Goal: Information Seeking & Learning: Understand process/instructions

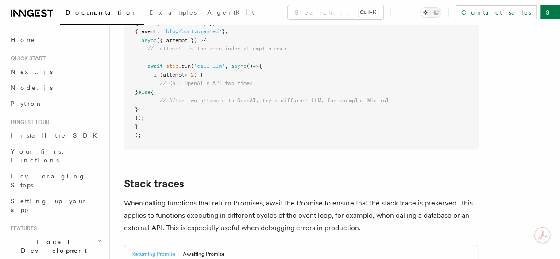
scroll to position [1949, 0]
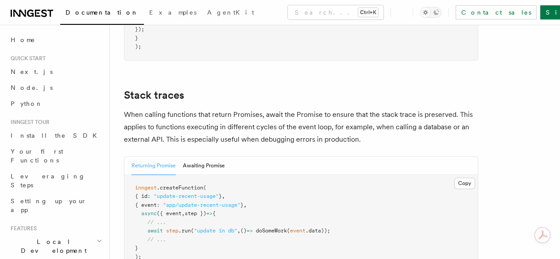
drag, startPoint x: 311, startPoint y: 165, endPoint x: 251, endPoint y: 108, distance: 82.7
click at [251, 109] on p "When calling functions that return Promises, await the Promise to ensure that t…" at bounding box center [301, 127] width 354 height 37
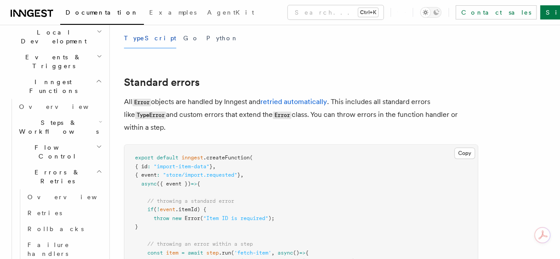
scroll to position [221, 0]
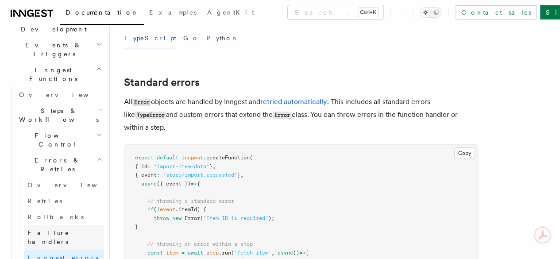
click at [82, 225] on link "Failure handlers" at bounding box center [64, 237] width 80 height 25
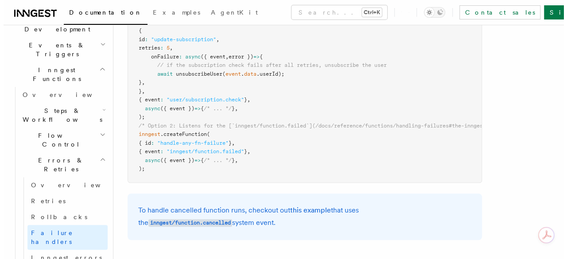
scroll to position [228, 0]
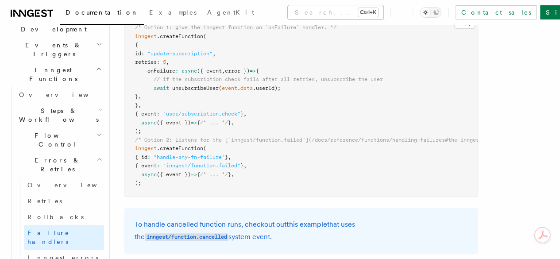
click at [321, 11] on button "Search... Ctrl+K" at bounding box center [336, 12] width 96 height 14
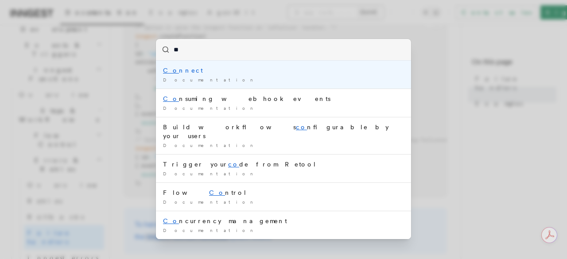
type input "*"
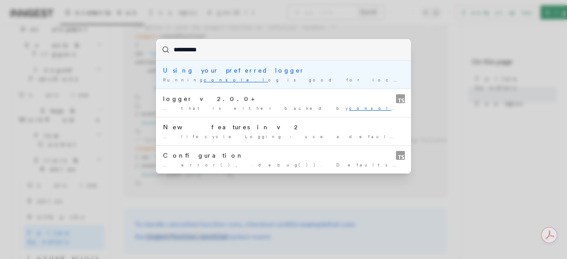
type input "**********"
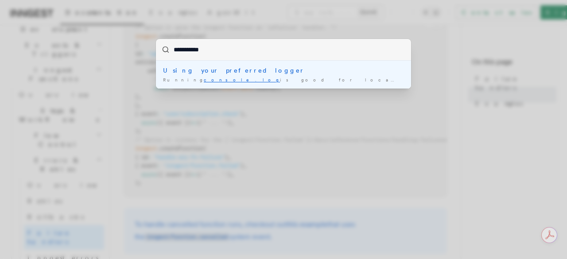
click at [190, 74] on div "Using your preferred logger" at bounding box center [283, 70] width 241 height 9
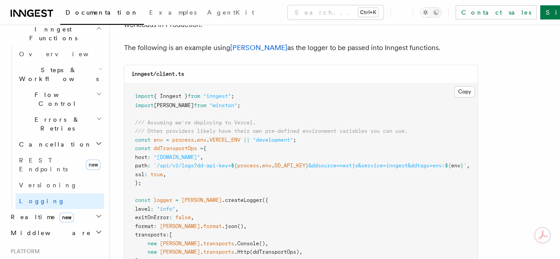
scroll to position [310, 0]
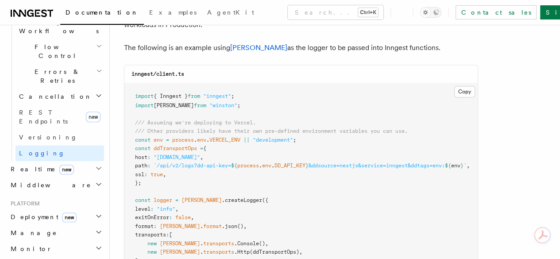
click at [37, 241] on h2 "Monitor" at bounding box center [55, 249] width 97 height 16
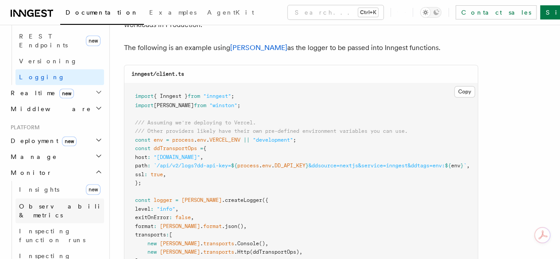
scroll to position [399, 0]
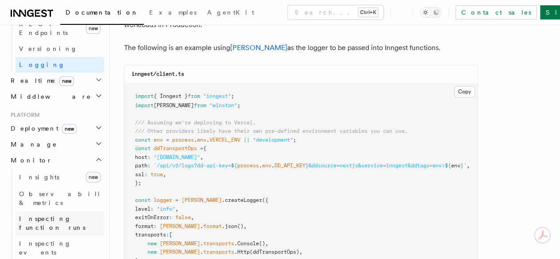
click at [54, 215] on span "Inspecting function runs" at bounding box center [52, 223] width 66 height 16
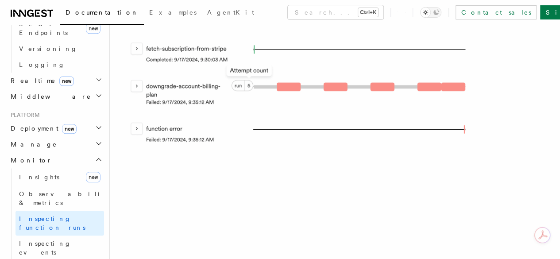
scroll to position [1958, 0]
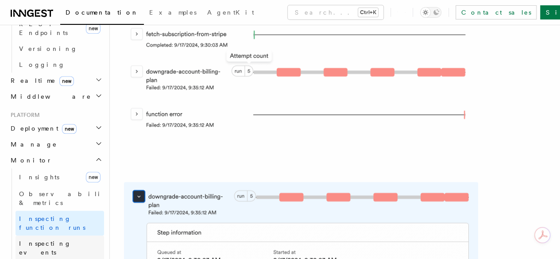
click at [50, 240] on span "Inspecting events" at bounding box center [45, 248] width 52 height 16
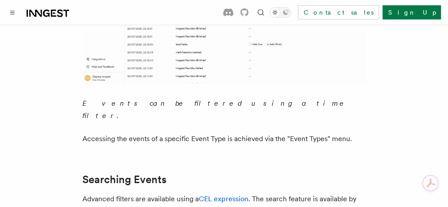
scroll to position [399, 0]
click at [303, 27] on img at bounding box center [223, 3] width 283 height 159
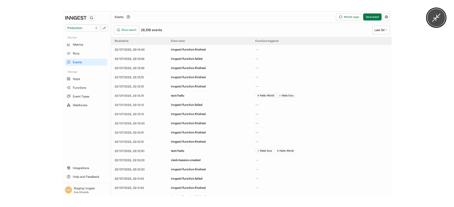
click at [453, 72] on div at bounding box center [227, 103] width 454 height 207
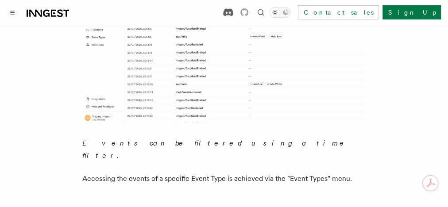
scroll to position [195, 0]
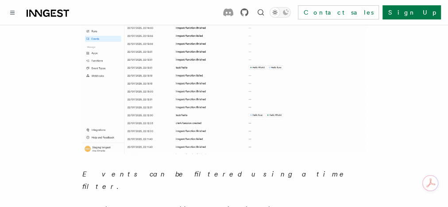
click at [249, 13] on icon at bounding box center [245, 12] width 8 height 8
click at [233, 13] on icon at bounding box center [228, 12] width 10 height 8
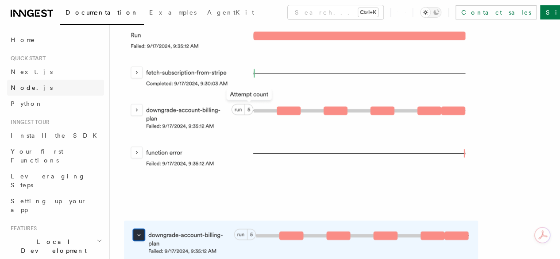
scroll to position [2038, 0]
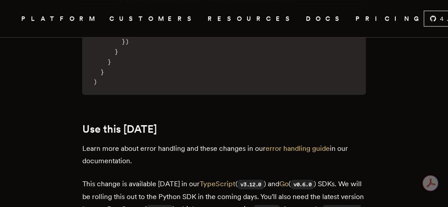
scroll to position [1852, 0]
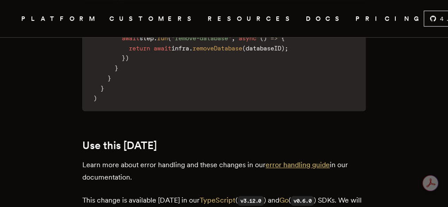
click at [266, 161] on link "error handling guide" at bounding box center [298, 165] width 64 height 8
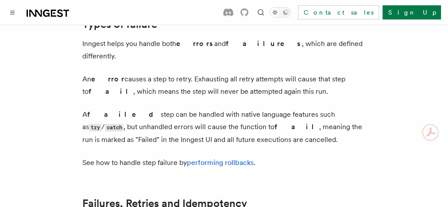
scroll to position [319, 0]
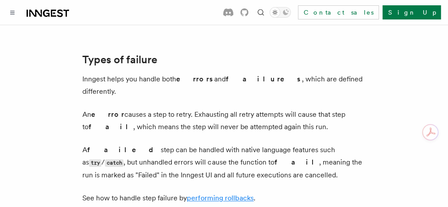
click at [245, 194] on link "performing rollbacks" at bounding box center [220, 198] width 67 height 8
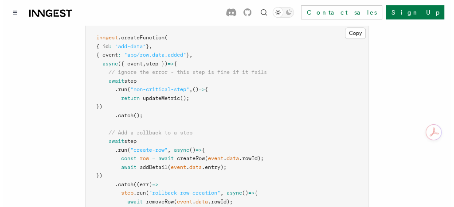
scroll to position [532, 0]
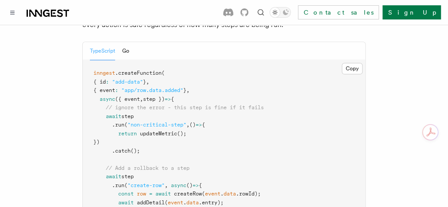
click at [0, 0] on button "Search... Ctrl+K" at bounding box center [0, 0] width 0 height 0
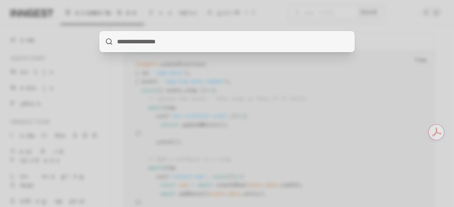
type input "*********"
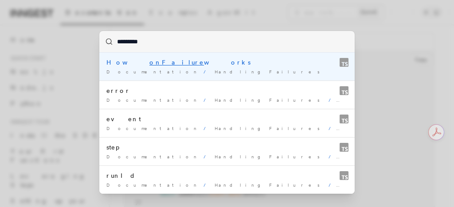
click at [149, 62] on mark "onFailure" at bounding box center [176, 62] width 54 height 7
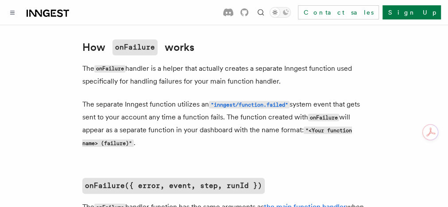
scroll to position [458, 0]
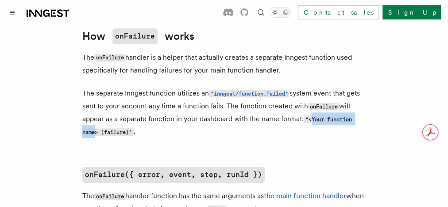
drag, startPoint x: 316, startPoint y: 99, endPoint x: 376, endPoint y: 101, distance: 59.4
click at [352, 116] on code ""<Your function name> (failure)"" at bounding box center [217, 126] width 270 height 20
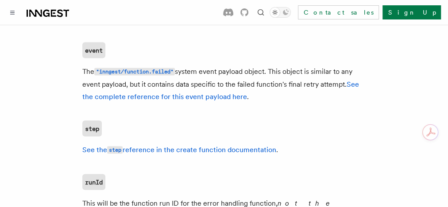
scroll to position [812, 0]
